Goal: Check status

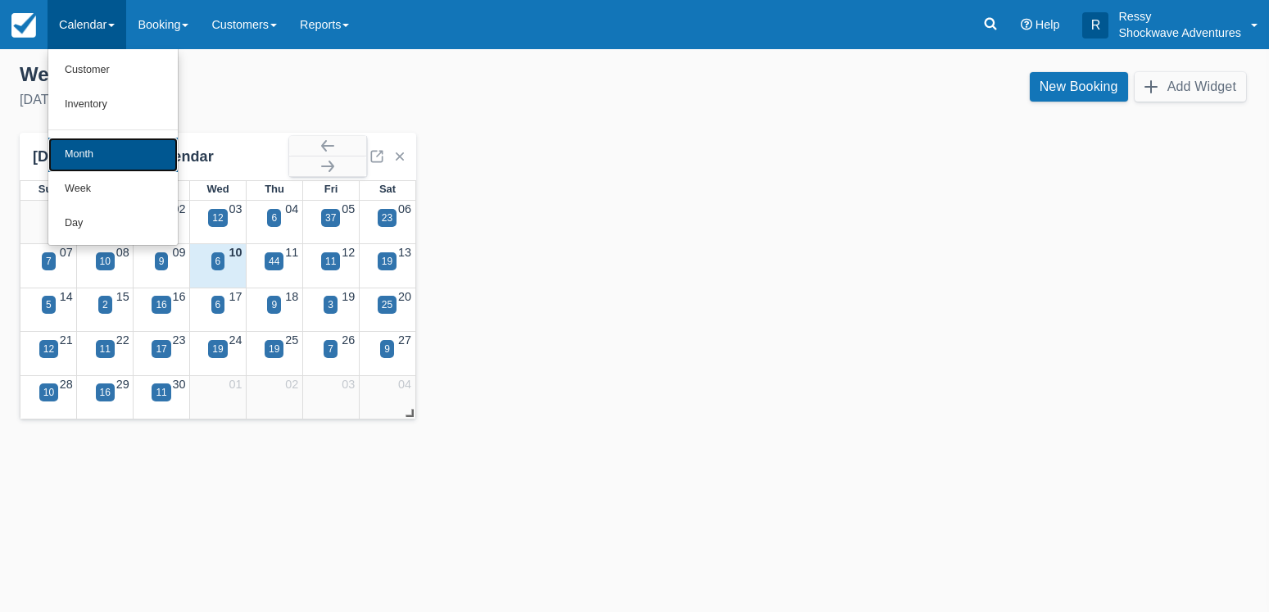
click at [119, 151] on link "Month" at bounding box center [112, 155] width 129 height 34
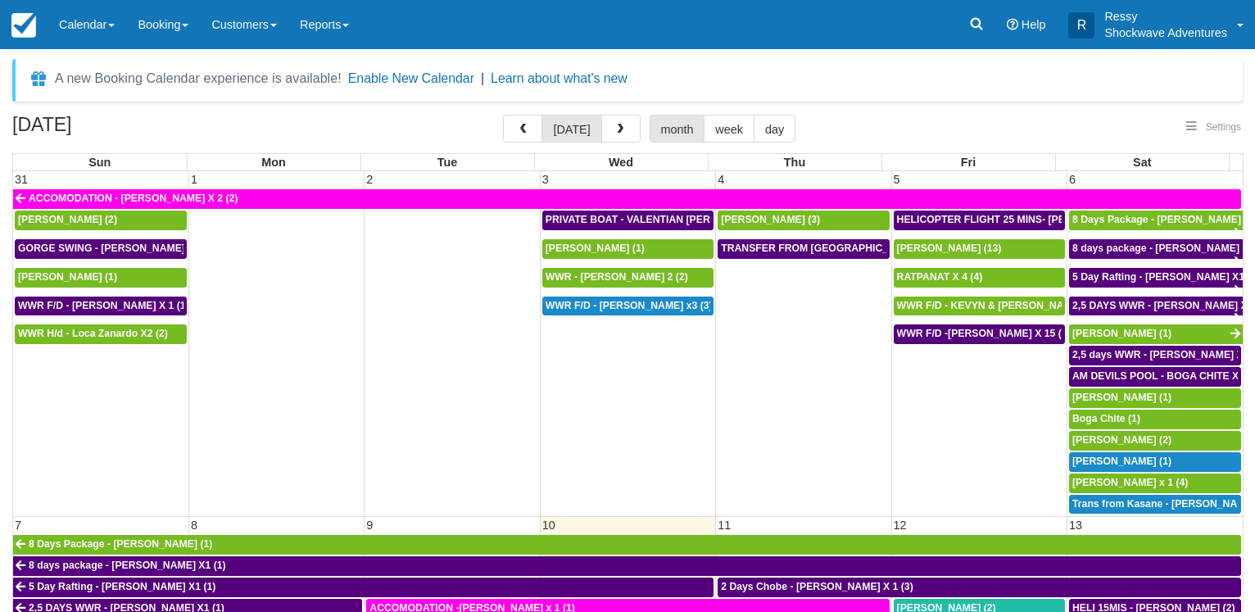
select select
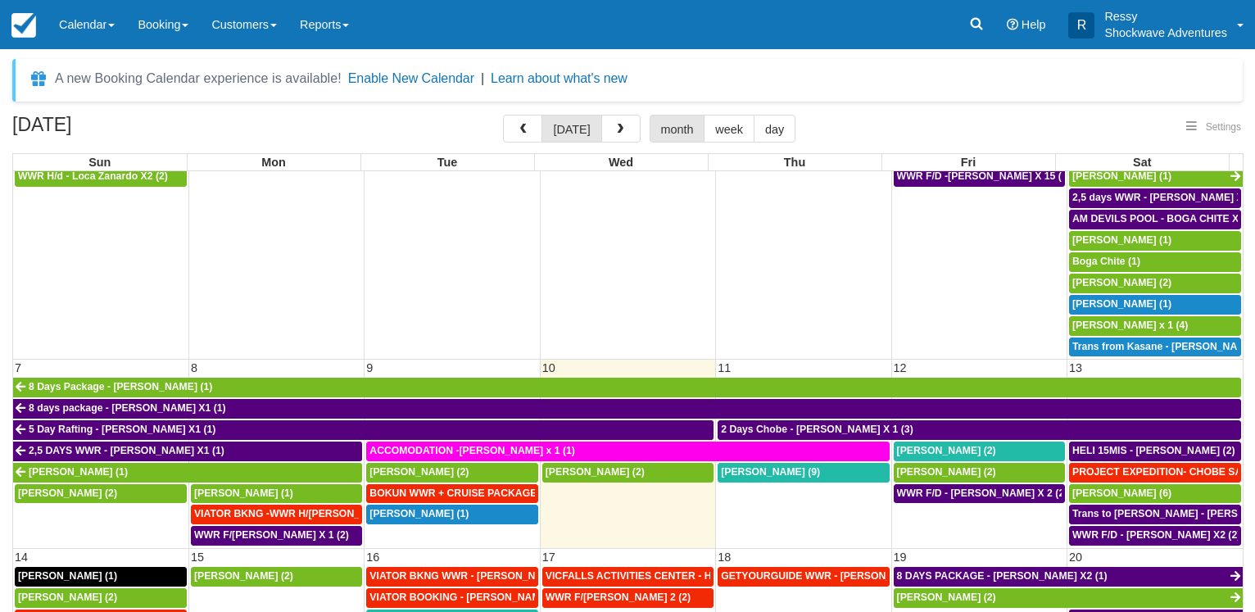
scroll to position [315, 0]
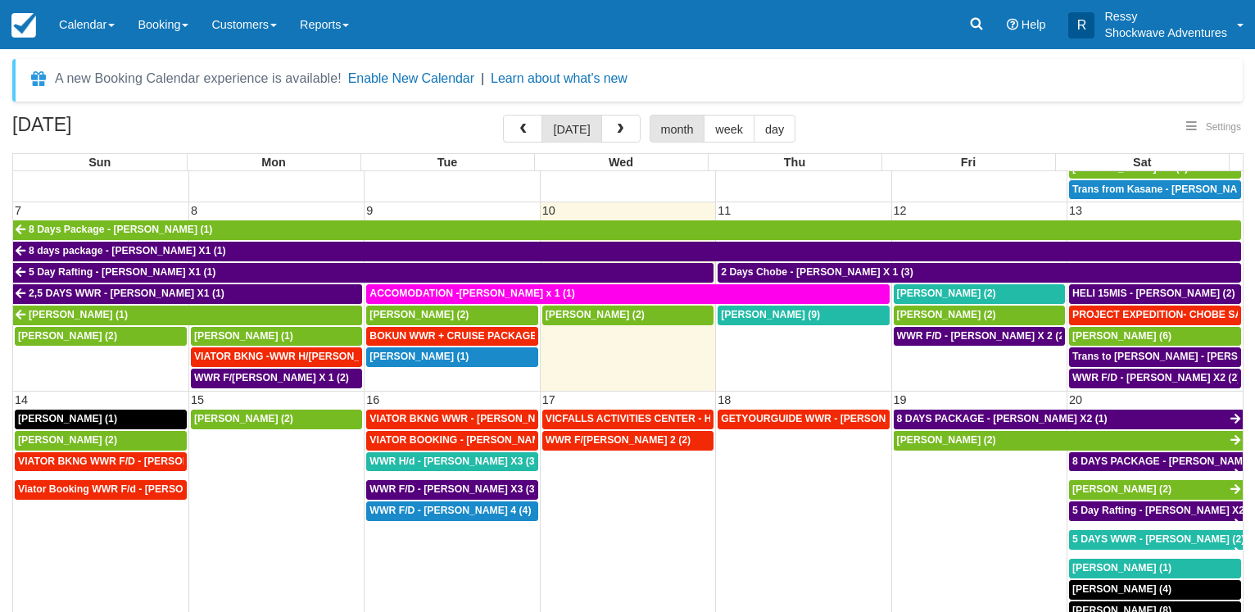
select select
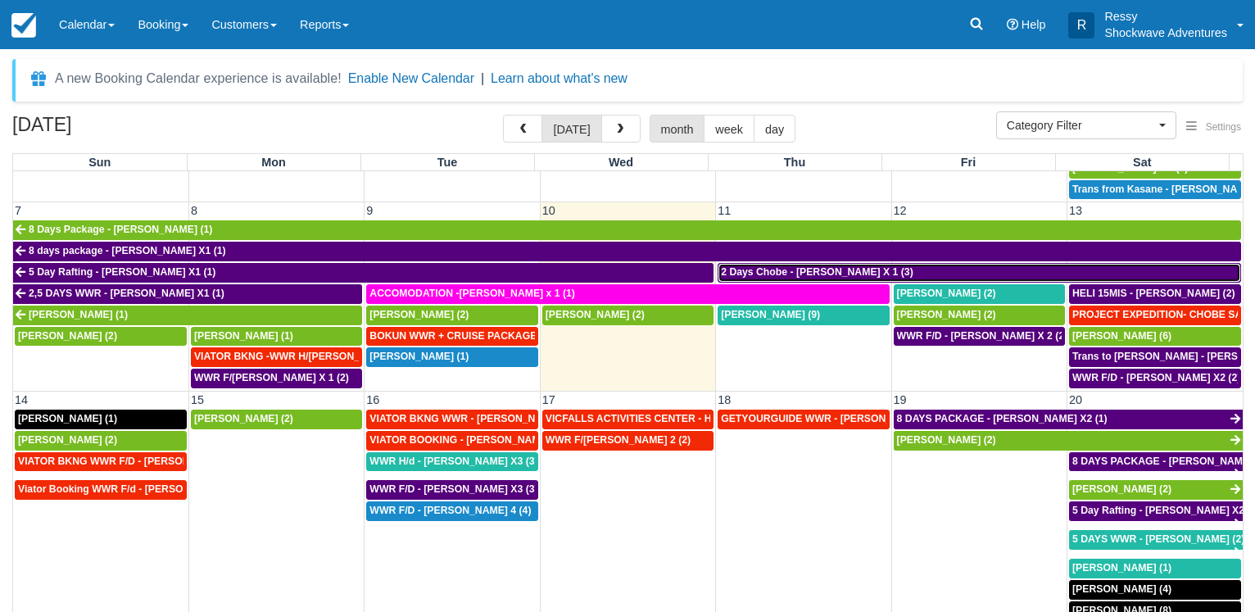
click at [820, 266] on span "2 Days Chobe - [PERSON_NAME] X 1 (3)" at bounding box center [817, 271] width 193 height 11
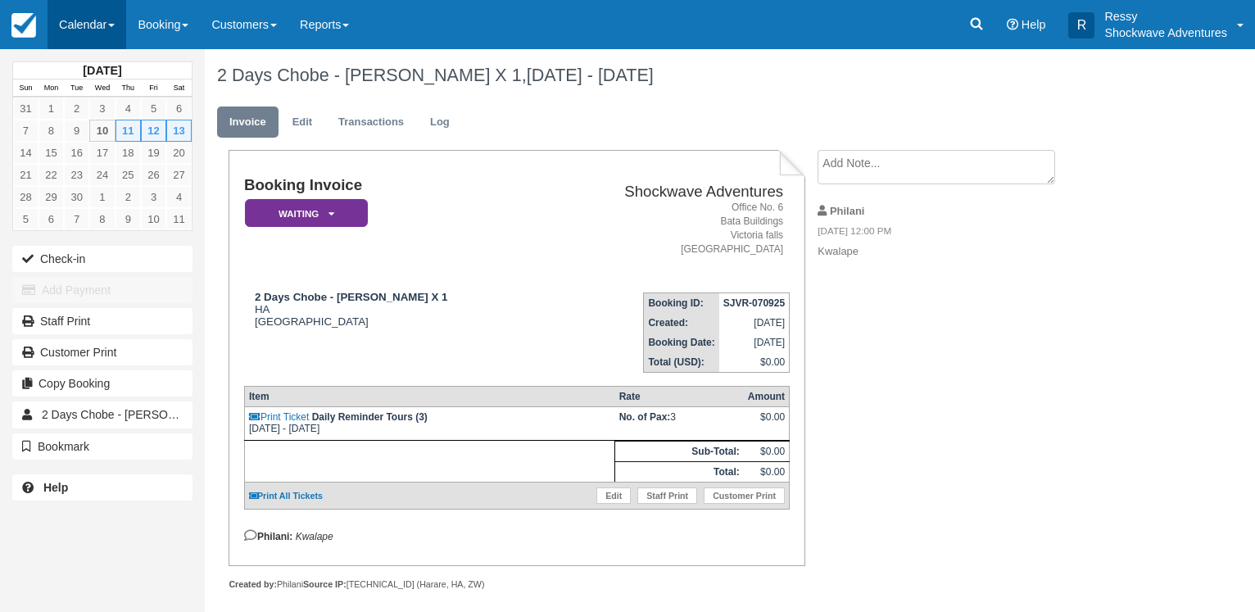
click at [90, 15] on link "Calendar" at bounding box center [87, 24] width 79 height 49
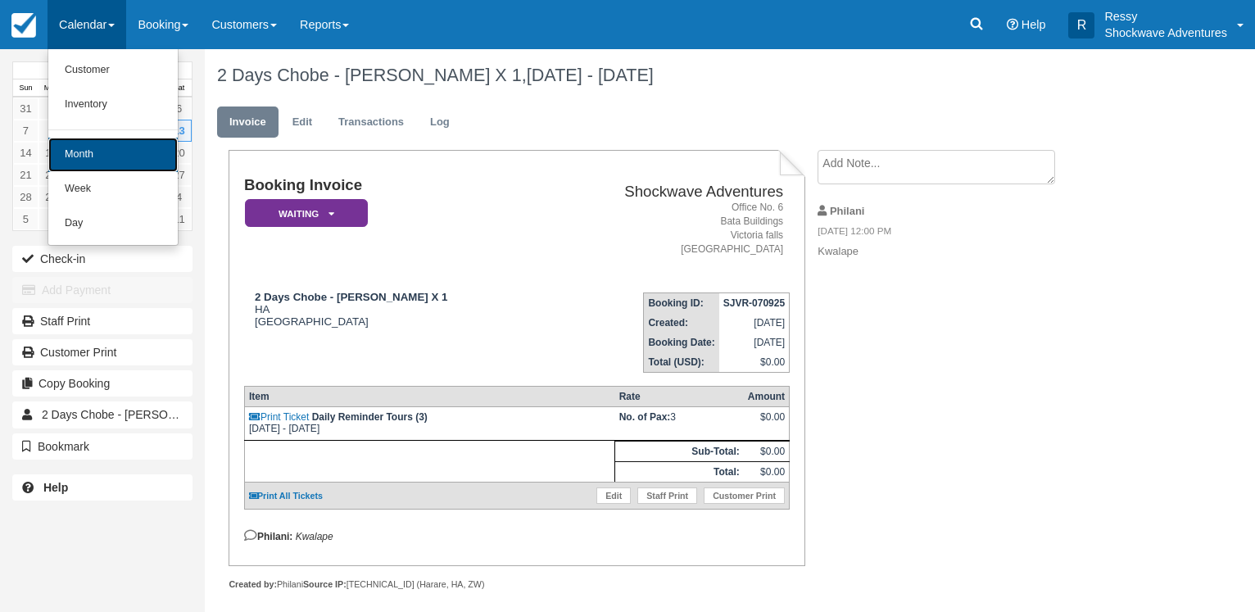
click at [90, 155] on link "Month" at bounding box center [112, 155] width 129 height 34
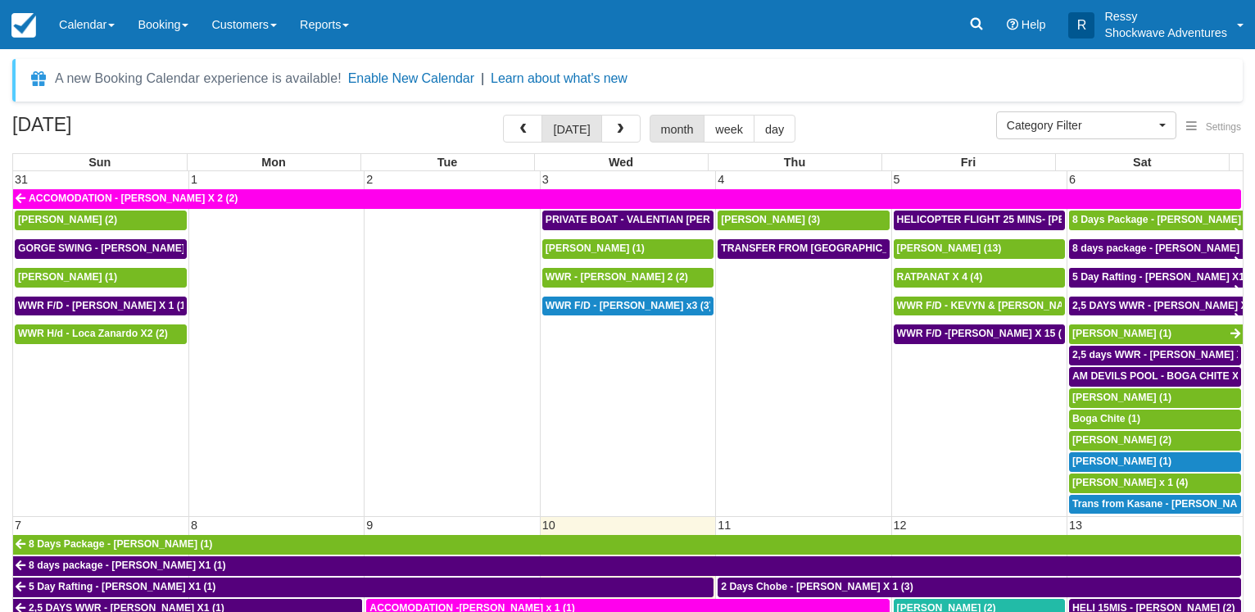
select select
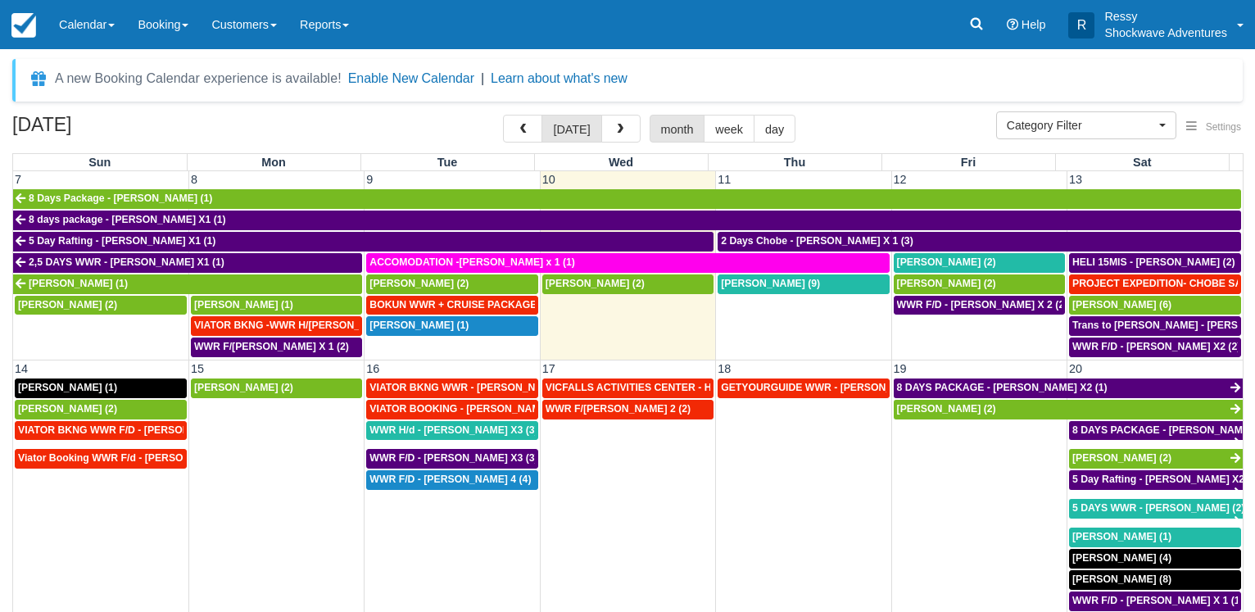
scroll to position [315, 0]
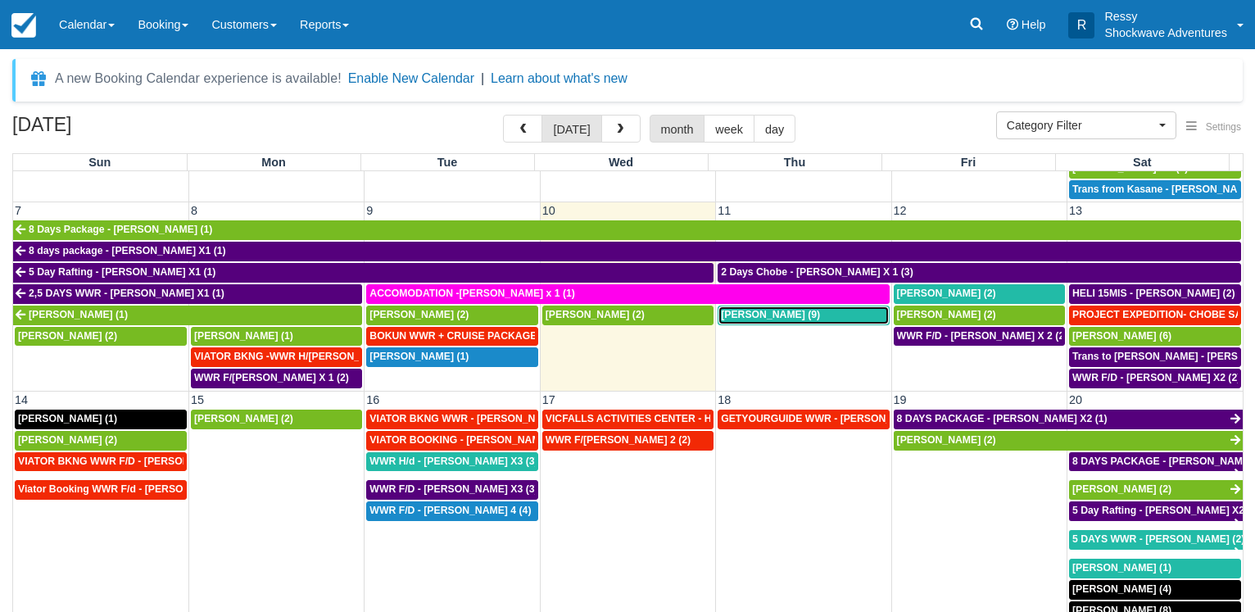
click at [807, 310] on span "Valentin Bouchet (9)" at bounding box center [770, 314] width 99 height 11
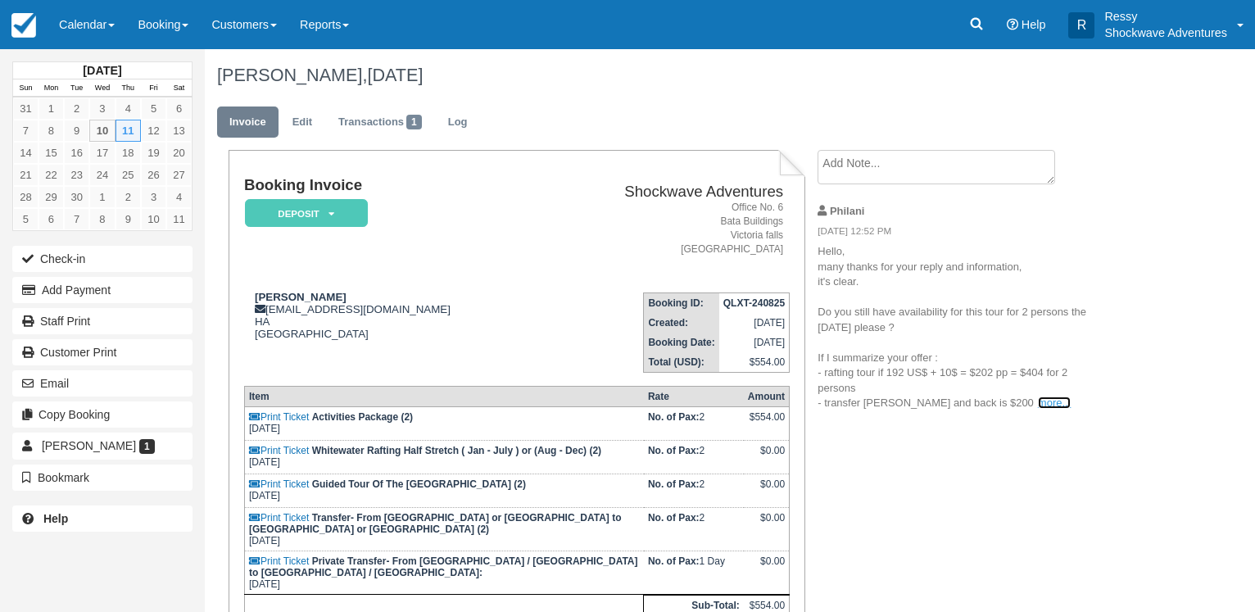
click at [1038, 401] on link "more..." at bounding box center [1054, 403] width 33 height 12
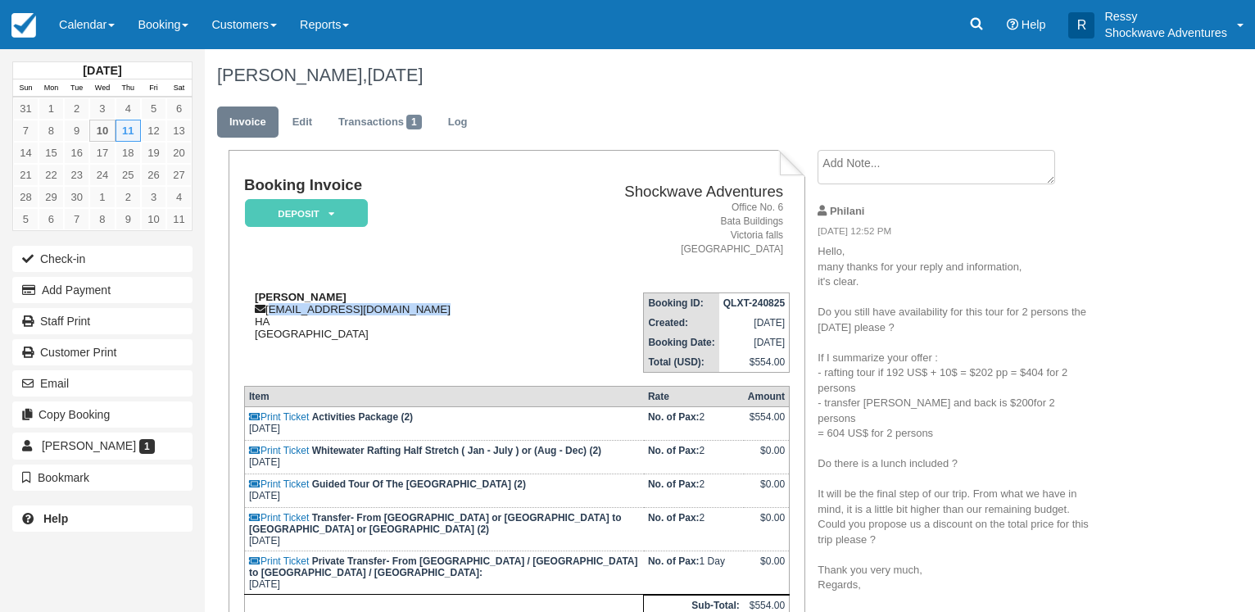
drag, startPoint x: 421, startPoint y: 309, endPoint x: 270, endPoint y: 312, distance: 150.8
click at [270, 312] on div "[PERSON_NAME] [PERSON_NAME][EMAIL_ADDRESS][DOMAIN_NAME] HA [GEOGRAPHIC_DATA]" at bounding box center [392, 315] width 297 height 49
copy div "[EMAIL_ADDRESS][DOMAIN_NAME]"
click at [78, 26] on link "Calendar" at bounding box center [87, 24] width 79 height 49
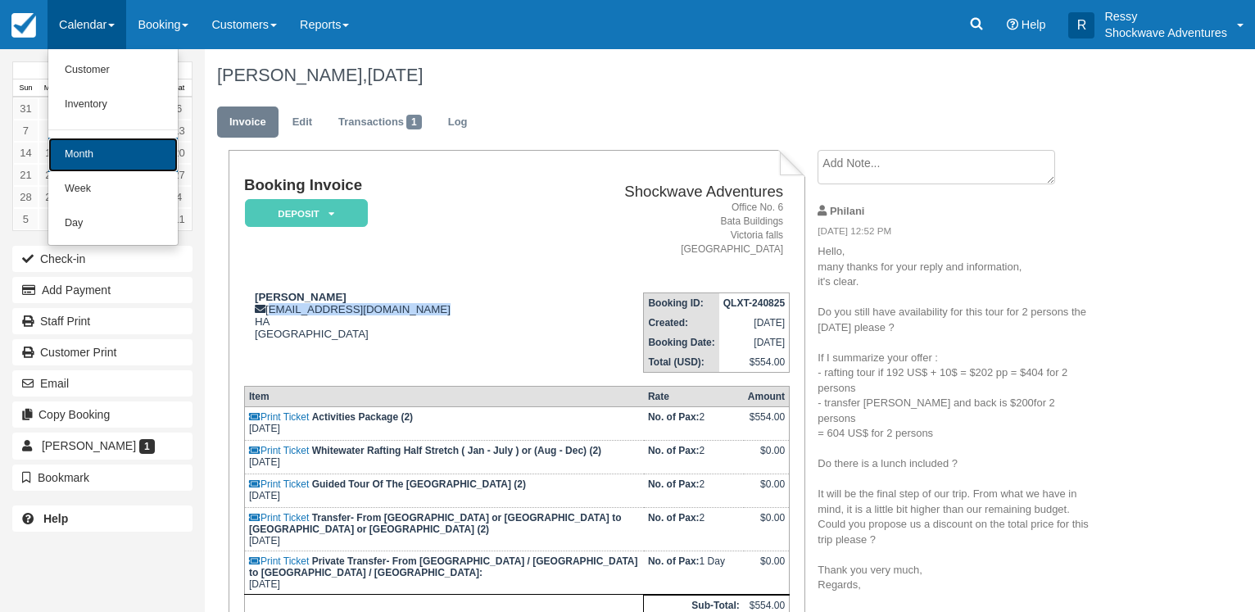
click at [112, 143] on link "Month" at bounding box center [112, 155] width 129 height 34
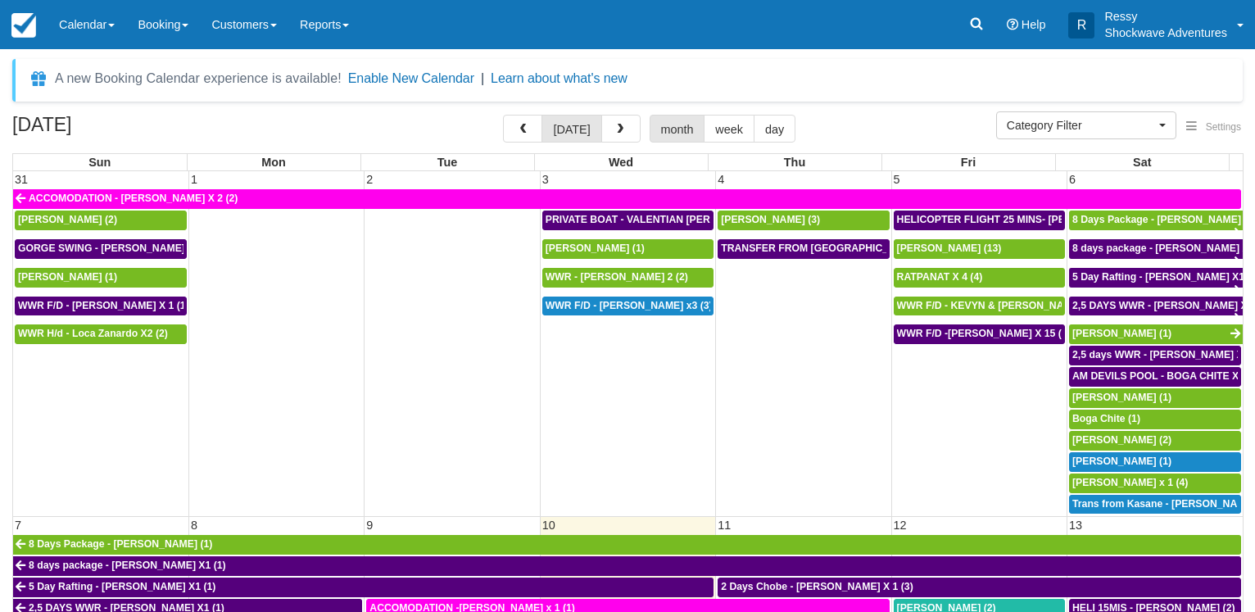
select select
